Goal: Transaction & Acquisition: Subscribe to service/newsletter

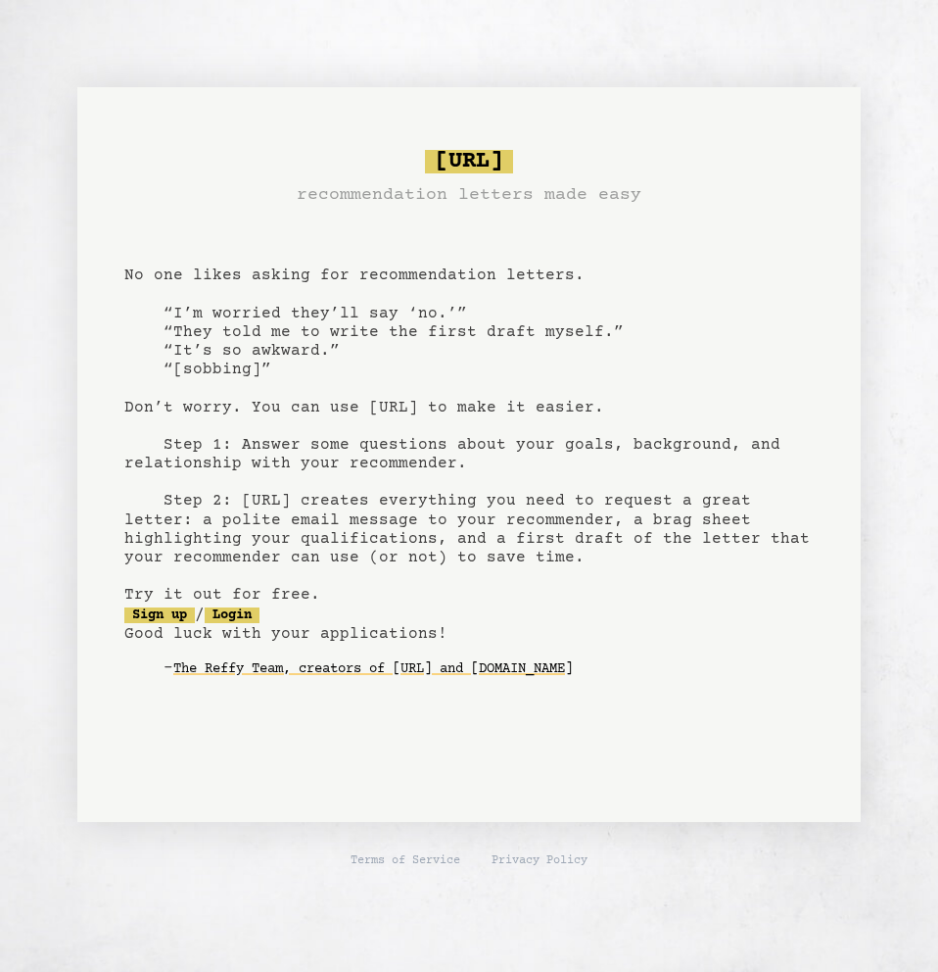
click at [186, 272] on pre "[URL] recommendation letters made easy No one likes asking for recommendation l…" at bounding box center [469, 429] width 690 height 574
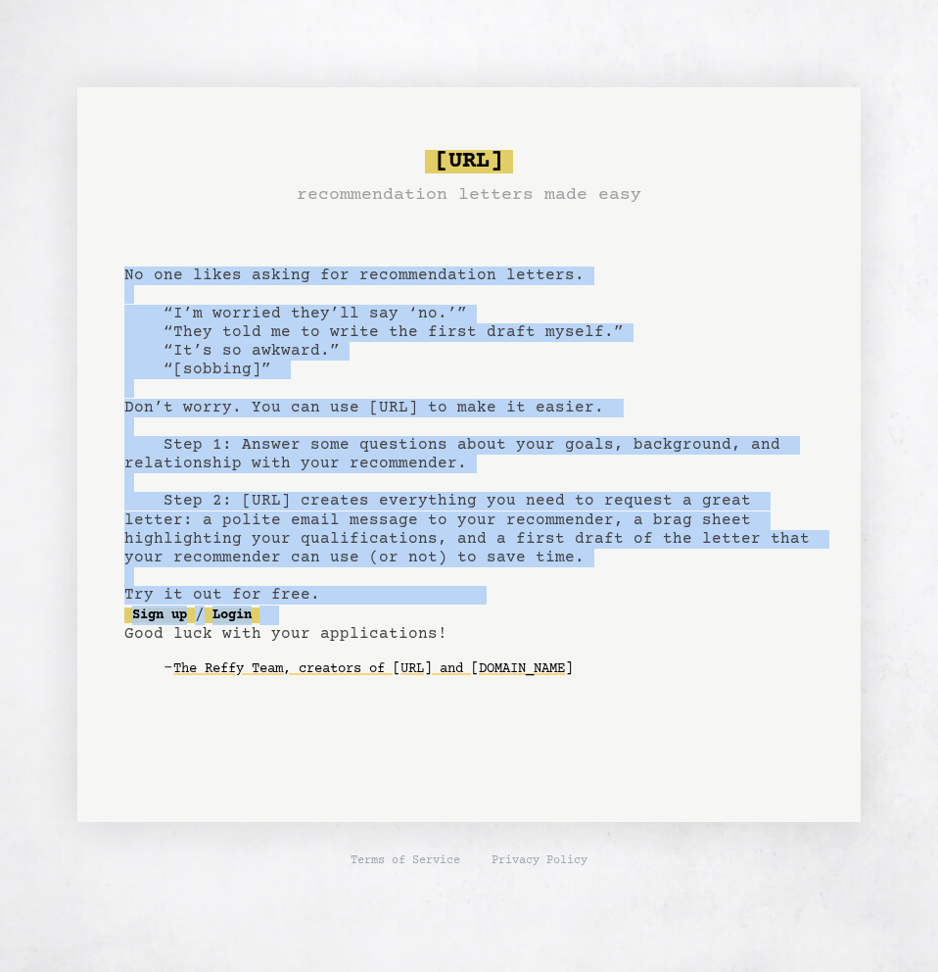
drag, startPoint x: 115, startPoint y: 273, endPoint x: 570, endPoint y: 630, distance: 578.4
click at [570, 630] on div "[URL] recommendation letters made easy No one likes asking for recommendation l…" at bounding box center [469, 454] width 784 height 735
click at [570, 628] on pre "[URL] recommendation letters made easy No one likes asking for recommendation l…" at bounding box center [469, 429] width 690 height 574
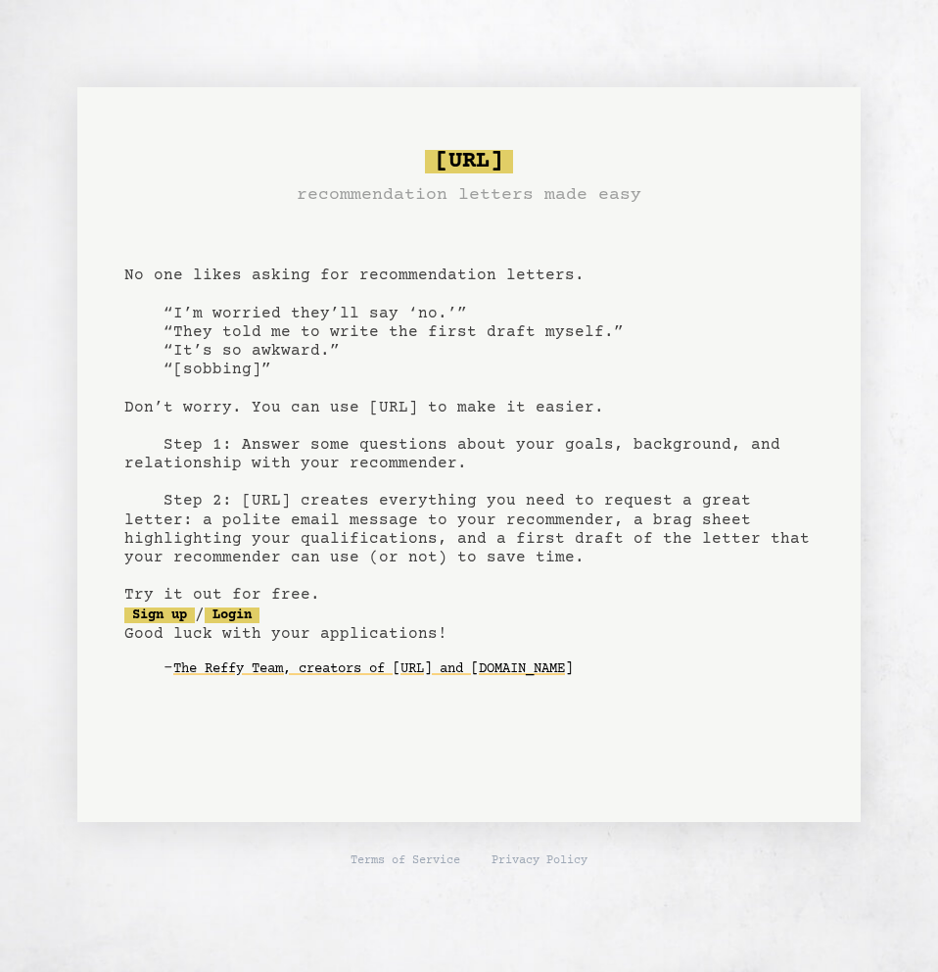
click at [361, 189] on h3 "recommendation letters made easy" at bounding box center [469, 194] width 345 height 27
click at [293, 223] on pre "[URL] recommendation letters made easy No one likes asking for recommendation l…" at bounding box center [469, 429] width 690 height 574
click at [131, 261] on pre "[URL] recommendation letters made easy No one likes asking for recommendation l…" at bounding box center [469, 429] width 690 height 574
click at [130, 271] on pre "[URL] recommendation letters made easy No one likes asking for recommendation l…" at bounding box center [469, 429] width 690 height 574
drag, startPoint x: 142, startPoint y: 286, endPoint x: 166, endPoint y: 307, distance: 31.2
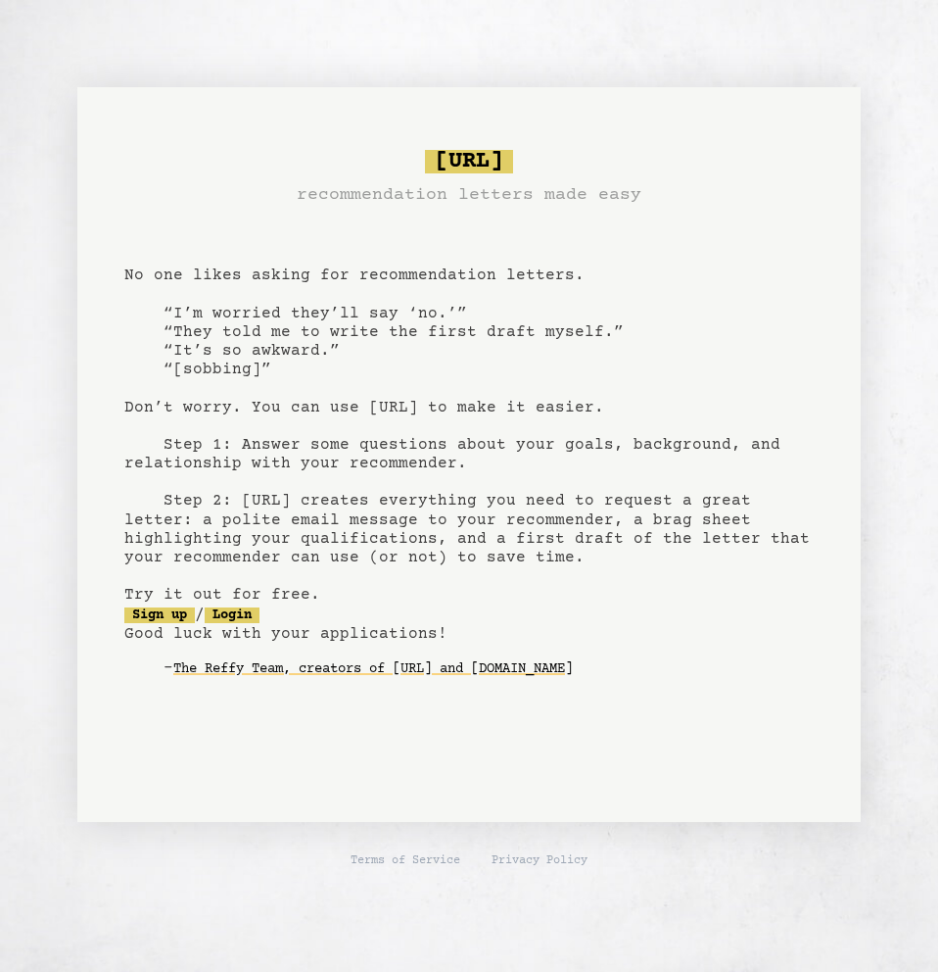
click at [151, 292] on pre "[URL] recommendation letters made easy No one likes asking for recommendation l…" at bounding box center [469, 429] width 690 height 574
drag, startPoint x: 171, startPoint y: 313, endPoint x: 198, endPoint y: 338, distance: 36.0
click at [197, 337] on pre "[URL] recommendation letters made easy No one likes asking for recommendation l…" at bounding box center [469, 429] width 690 height 574
click at [179, 318] on pre "[URL] recommendation letters made easy No one likes asking for recommendation l…" at bounding box center [469, 429] width 690 height 574
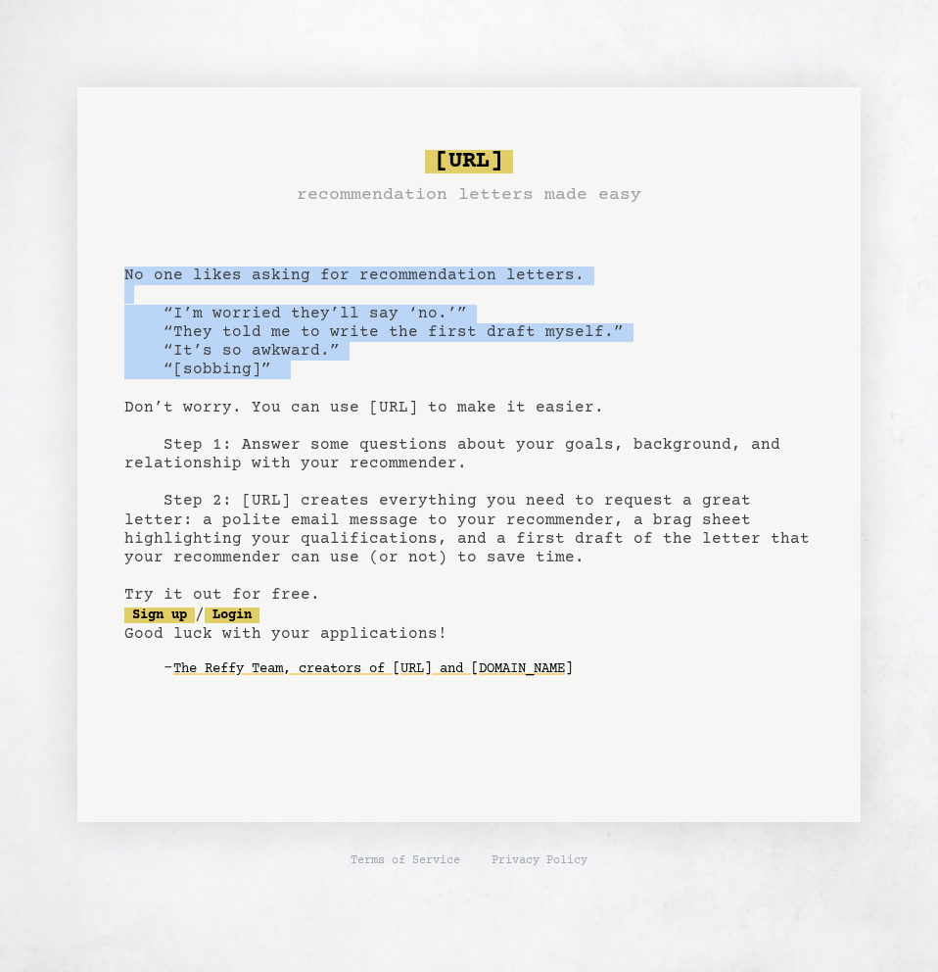
drag, startPoint x: 126, startPoint y: 285, endPoint x: 304, endPoint y: 390, distance: 205.9
click at [304, 395] on div "[URL] recommendation letters made easy No one likes asking for recommendation l…" at bounding box center [469, 454] width 784 height 735
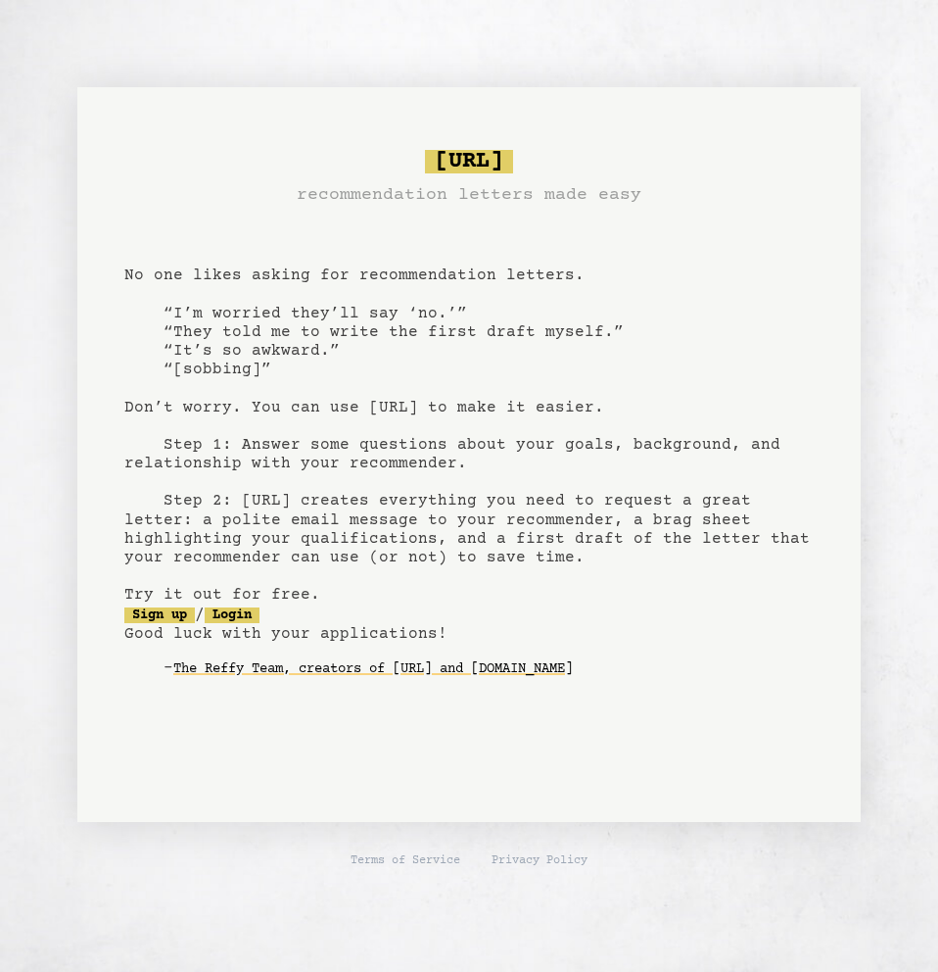
click at [374, 403] on pre "[URL] recommendation letters made easy No one likes asking for recommendation l…" at bounding box center [469, 429] width 690 height 574
click at [368, 409] on pre "[URL] recommendation letters made easy No one likes asking for recommendation l…" at bounding box center [469, 429] width 690 height 574
click at [184, 612] on link "Sign up" at bounding box center [159, 615] width 71 height 16
click at [162, 609] on link "Sign up" at bounding box center [159, 615] width 71 height 16
